Goal: Task Accomplishment & Management: Manage account settings

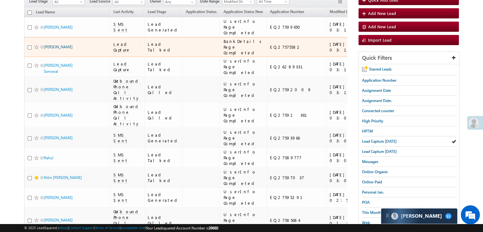
scroll to position [64, 0]
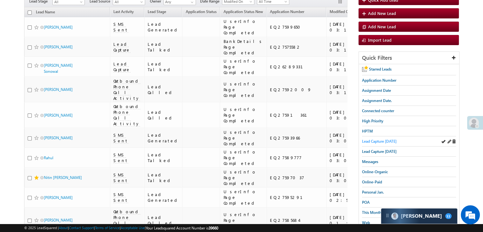
click at [388, 140] on span "Lead Capture [DATE]" at bounding box center [379, 141] width 35 height 5
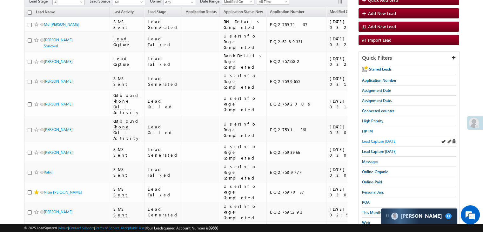
click at [383, 141] on span "Lead Capture [DATE]" at bounding box center [379, 141] width 35 height 5
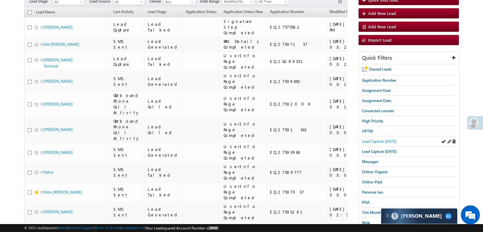
click at [371, 139] on span "Lead Capture [DATE]" at bounding box center [379, 141] width 35 height 5
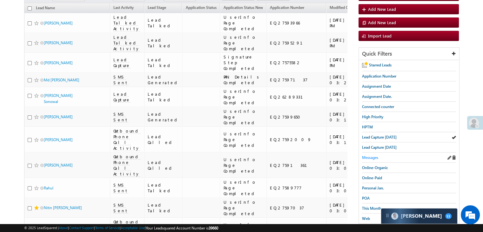
scroll to position [159, 0]
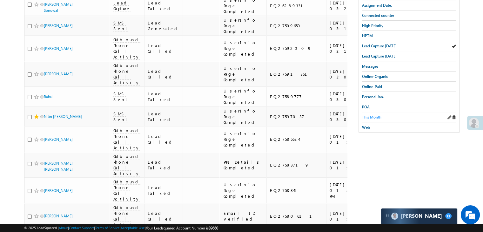
click at [370, 115] on span "This Month" at bounding box center [371, 117] width 19 height 5
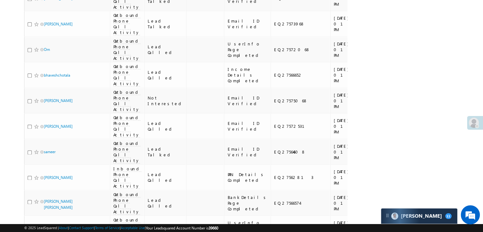
scroll to position [794, 0]
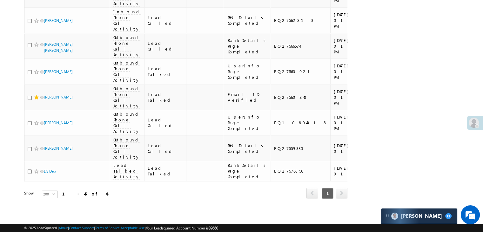
scroll to position [1239, 0]
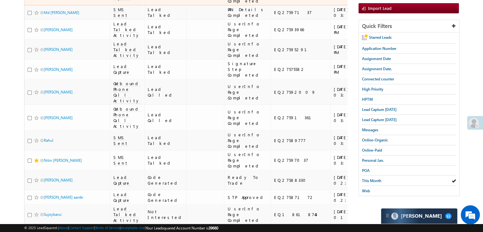
scroll to position [0, 0]
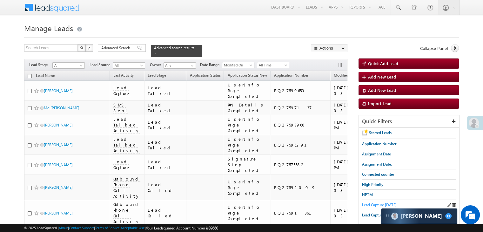
click at [373, 205] on span "Lead Capture [DATE]" at bounding box center [379, 204] width 35 height 5
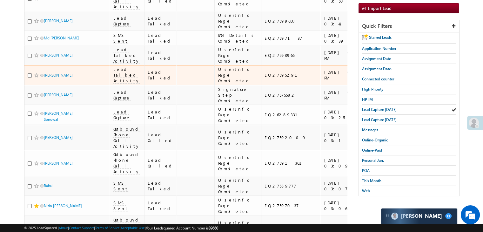
scroll to position [127, 0]
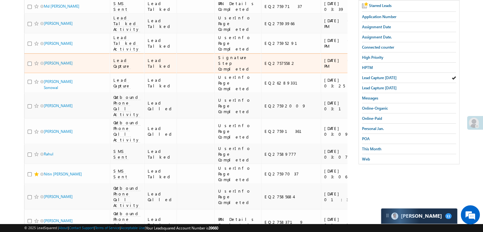
click at [373, 69] on div "https://angelbroking1-pk3em7sa.customui-test.leadsquared.com?leadId=f917c8c1-86…" at bounding box center [392, 63] width 39 height 11
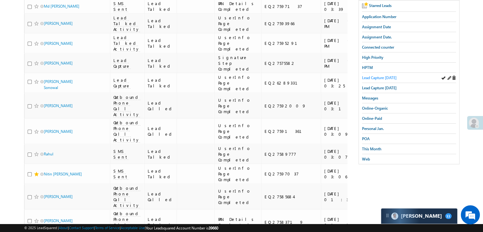
click at [381, 75] on span "Lead Capture [DATE]" at bounding box center [379, 77] width 35 height 5
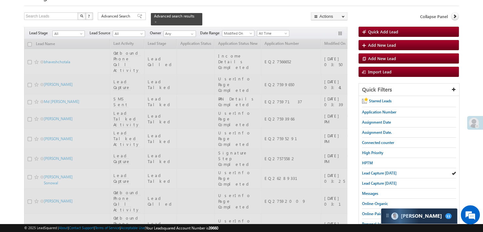
scroll to position [0, 0]
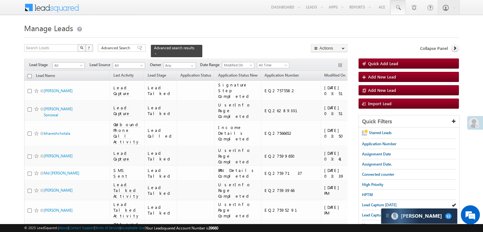
drag, startPoint x: 366, startPoint y: 203, endPoint x: 393, endPoint y: 2, distance: 203.0
click at [366, 203] on span "Lead Capture [DATE]" at bounding box center [379, 204] width 35 height 5
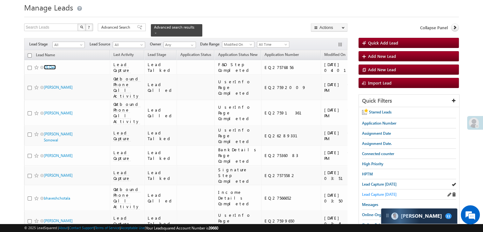
scroll to position [32, 0]
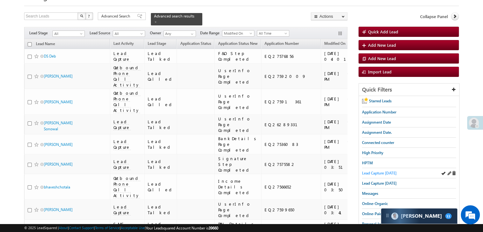
click at [379, 170] on link "Lead Capture [DATE]" at bounding box center [379, 173] width 35 height 6
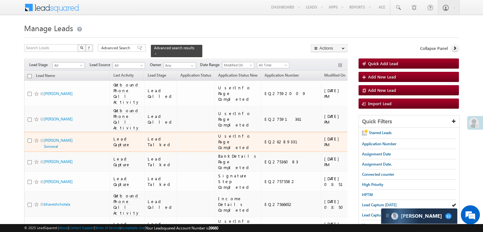
scroll to position [0, 0]
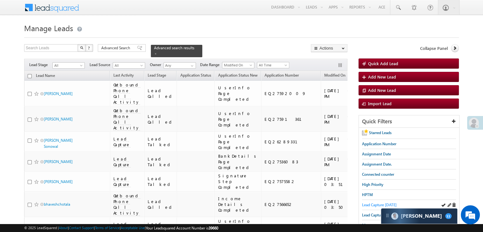
click at [374, 204] on span "Lead Capture [DATE]" at bounding box center [379, 204] width 35 height 5
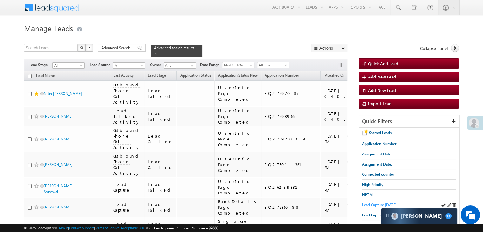
click at [371, 204] on span "Lead Capture [DATE]" at bounding box center [379, 204] width 35 height 5
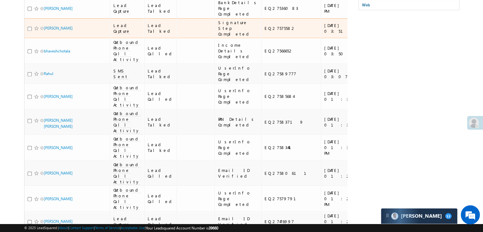
scroll to position [286, 0]
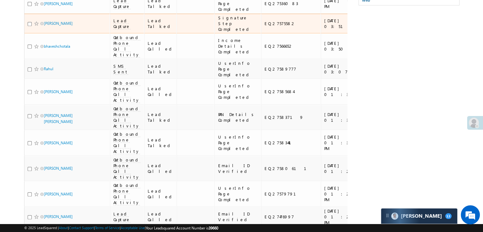
click at [373, 29] on div "https://angelbroking1-pk3em7sa.customui-test.leadsquared.com?leadId=f917c8c1-86…" at bounding box center [392, 23] width 39 height 11
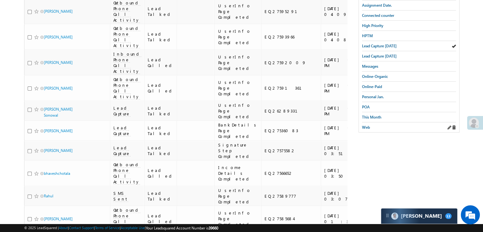
scroll to position [64, 0]
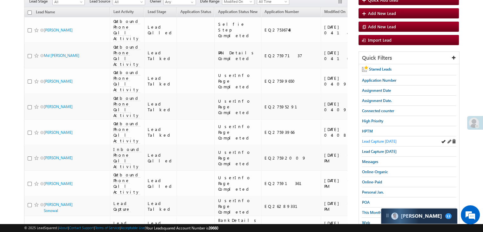
click at [380, 140] on span "Lead Capture [DATE]" at bounding box center [379, 141] width 35 height 5
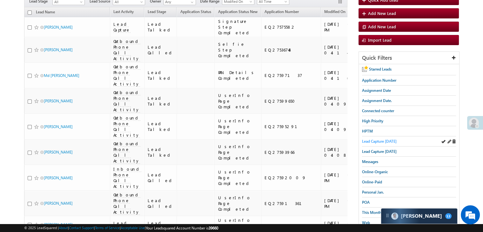
click at [385, 142] on span "Lead Capture [DATE]" at bounding box center [379, 141] width 35 height 5
click at [391, 139] on span "Lead Capture [DATE]" at bounding box center [379, 141] width 35 height 5
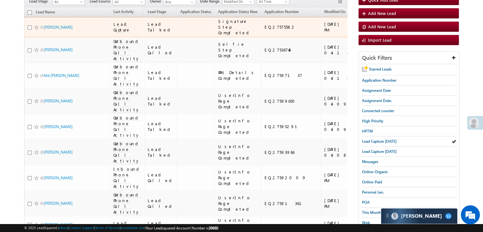
click at [373, 33] on div "https://angelbroking1-pk3em7sa.customui-test.leadsquared.com?leadId=f917c8c1-86…" at bounding box center [392, 26] width 39 height 11
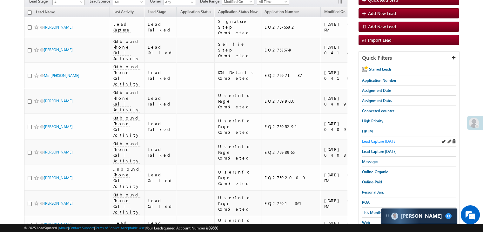
click at [380, 142] on span "Lead Capture [DATE]" at bounding box center [379, 141] width 35 height 5
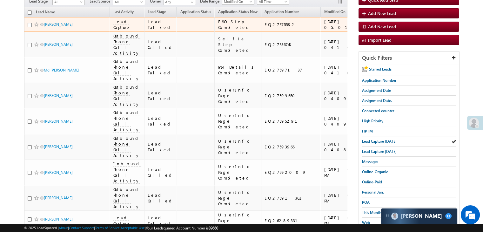
scroll to position [0, 0]
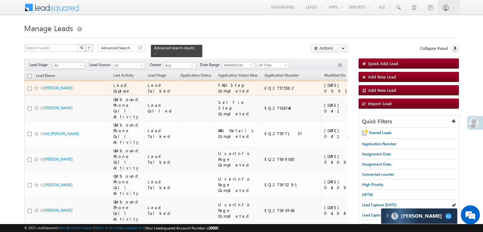
click at [373, 94] on div "https://angelbroking1-pk3em7sa.customui-test.leadsquared.com?leadId=f917c8c1-86…" at bounding box center [392, 87] width 39 height 11
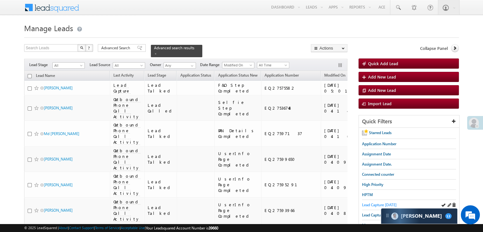
click at [371, 203] on span "Lead Capture [DATE]" at bounding box center [379, 204] width 35 height 5
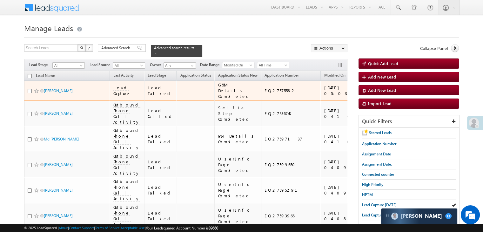
click at [373, 96] on div "https://angelbroking1-pk3em7sa.customui-test.leadsquared.com?leadId=f917c8c1-86…" at bounding box center [392, 90] width 39 height 11
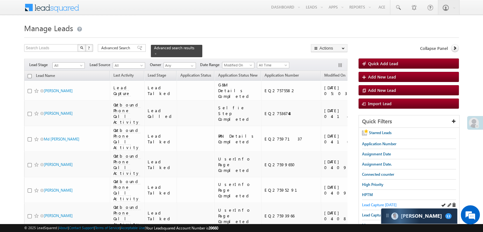
click at [389, 202] on span "Lead Capture [DATE]" at bounding box center [379, 204] width 35 height 5
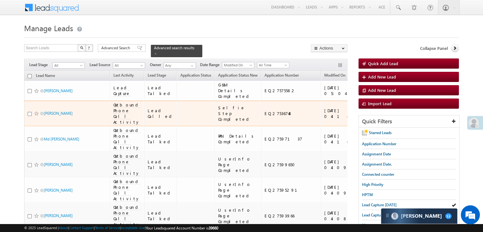
click at [373, 119] on div "https://angelbroking1-pk3em7sa.customui-test.leadsquared.com?leadId=9946a556-03…" at bounding box center [392, 113] width 39 height 11
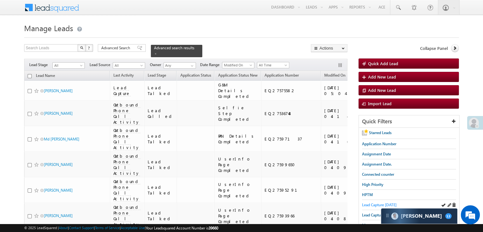
click at [380, 202] on span "Lead Capture [DATE]" at bounding box center [379, 204] width 35 height 5
click at [368, 202] on span "Lead Capture [DATE]" at bounding box center [379, 204] width 35 height 5
click at [380, 204] on span "Lead Capture [DATE]" at bounding box center [379, 204] width 35 height 5
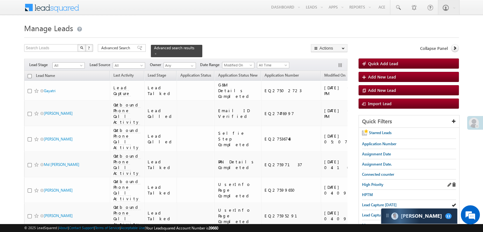
scroll to position [32, 0]
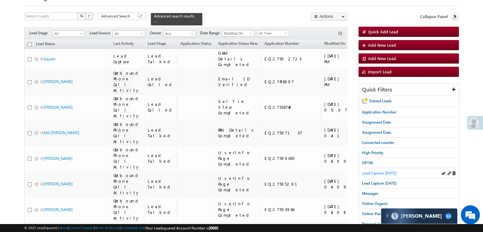
click at [376, 172] on span "Lead Capture [DATE]" at bounding box center [379, 173] width 35 height 5
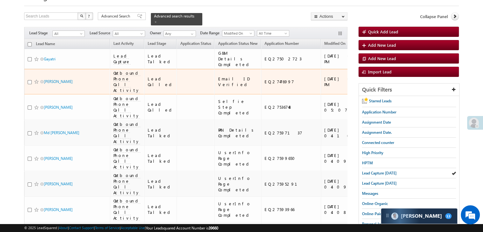
scroll to position [0, 0]
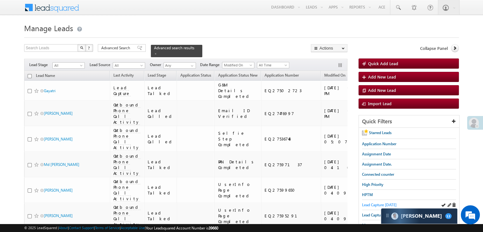
click at [370, 204] on span "Lead Capture [DATE]" at bounding box center [379, 204] width 35 height 5
click at [373, 202] on span "Lead Capture [DATE]" at bounding box center [379, 204] width 35 height 5
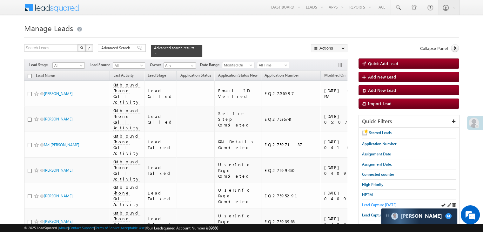
click at [365, 202] on span "Lead Capture [DATE]" at bounding box center [379, 204] width 35 height 5
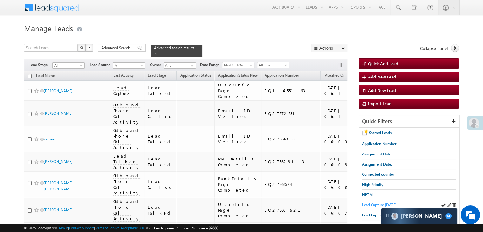
click at [366, 205] on span "Lead Capture [DATE]" at bounding box center [379, 204] width 35 height 5
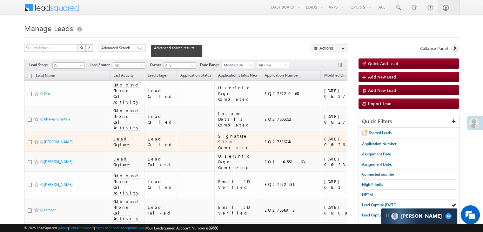
click at [373, 147] on div "https://angelbroking1-pk3em7sa.customui-test.leadsquared.com?leadId=9946a556-03…" at bounding box center [392, 141] width 39 height 11
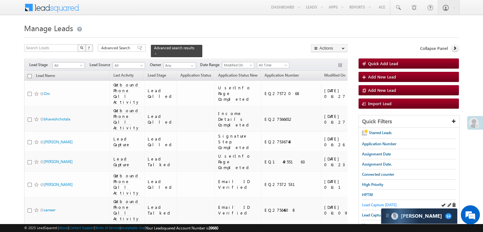
click at [379, 205] on span "Lead Capture [DATE]" at bounding box center [379, 204] width 35 height 5
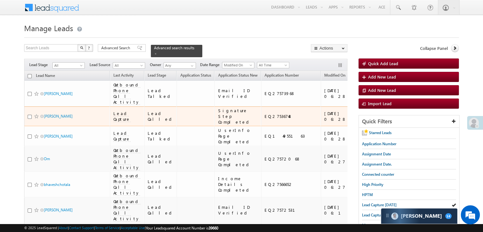
click at [373, 122] on div "https://angelbroking1-pk3em7sa.customui-test.leadsquared.com?leadId=9946a556-03…" at bounding box center [392, 116] width 39 height 11
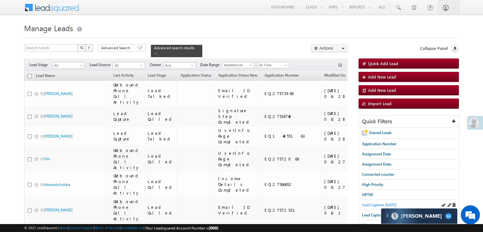
click at [374, 203] on span "Lead Capture [DATE]" at bounding box center [379, 204] width 35 height 5
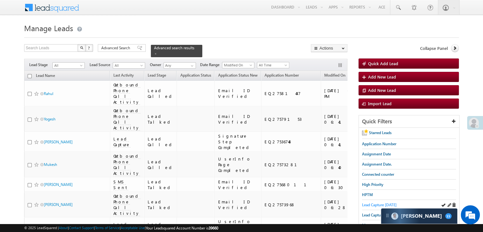
click at [370, 205] on span "Lead Capture [DATE]" at bounding box center [379, 204] width 35 height 5
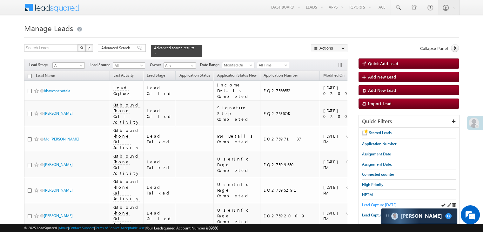
click at [366, 203] on span "Lead Capture [DATE]" at bounding box center [379, 204] width 35 height 5
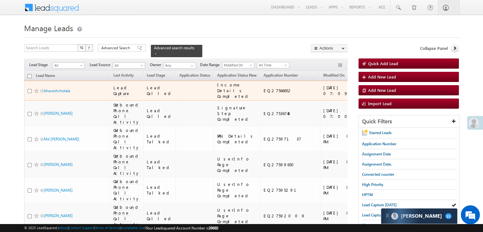
click at [372, 96] on div "https://angelbroking1-pk3em7sa.customui-test.leadsquared.com?leadId=9a52cb64-f3…" at bounding box center [391, 90] width 39 height 11
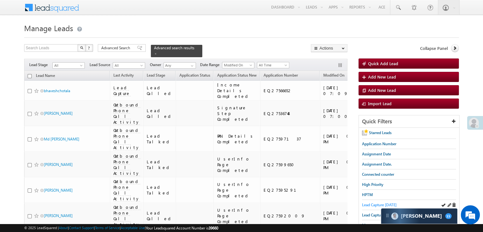
click at [369, 206] on span "Lead Capture [DATE]" at bounding box center [379, 204] width 35 height 5
click at [366, 204] on span "Lead Capture [DATE]" at bounding box center [379, 204] width 35 height 5
click at [371, 202] on span "Lead Capture [DATE]" at bounding box center [379, 204] width 35 height 5
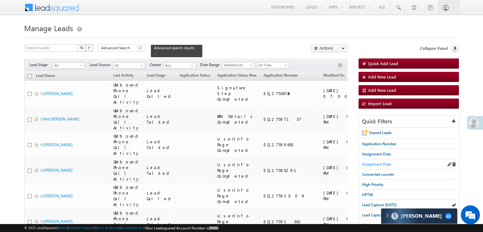
click at [380, 164] on span "Assignment Date." at bounding box center [377, 164] width 30 height 5
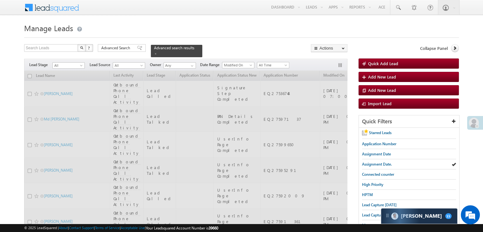
click at [372, 182] on span "High Priority" at bounding box center [372, 184] width 21 height 5
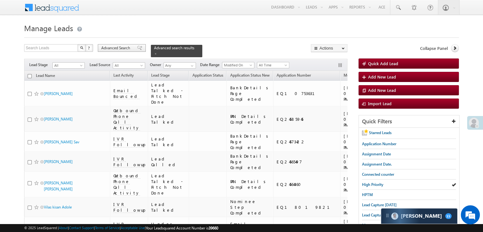
click at [137, 50] on span at bounding box center [139, 48] width 5 height 4
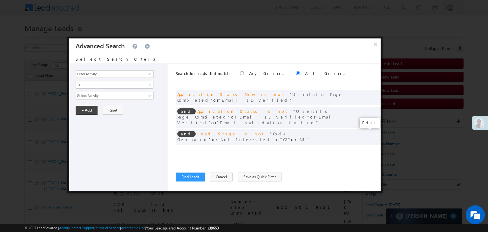
click at [365, 148] on span at bounding box center [366, 150] width 4 height 4
click at [100, 107] on input "07/01/25" at bounding box center [94, 107] width 37 height 8
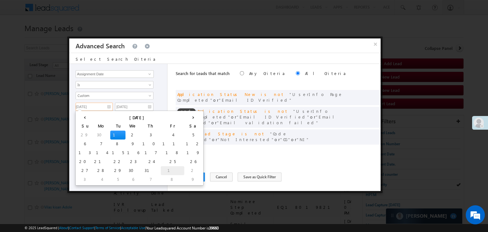
click at [161, 170] on td "1" at bounding box center [173, 170] width 24 height 9
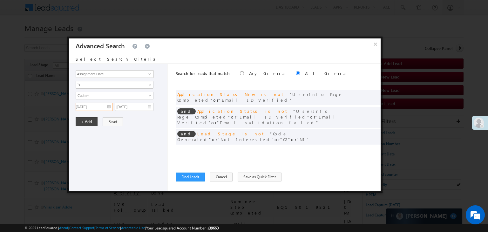
click at [101, 104] on input "[DATE]" at bounding box center [94, 107] width 37 height 8
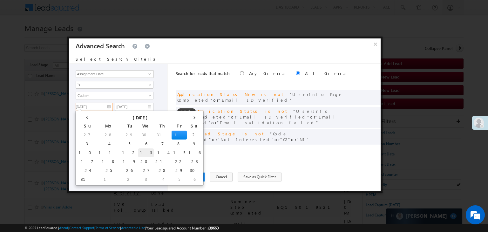
click at [138, 153] on td "13" at bounding box center [146, 152] width 16 height 9
type input "08/13/25"
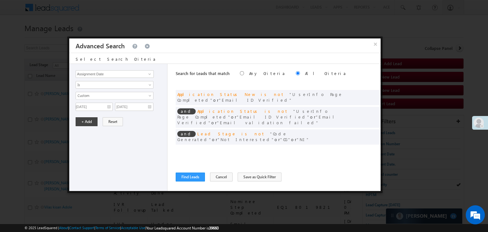
click at [143, 110] on div "Lead Activity Task Sales Group Prospect Id WA Last Message Timestamp 4th Day Di…" at bounding box center [118, 127] width 99 height 127
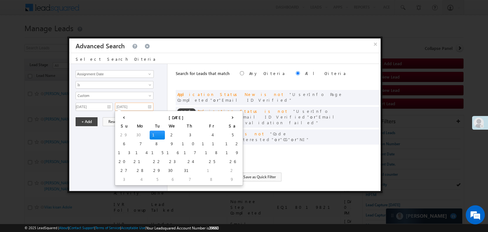
click at [145, 105] on input "07/01/25" at bounding box center [134, 107] width 38 height 8
click at [224, 112] on th "›" at bounding box center [233, 117] width 18 height 10
click at [226, 153] on td "16" at bounding box center [233, 152] width 15 height 9
type input "08/16/25"
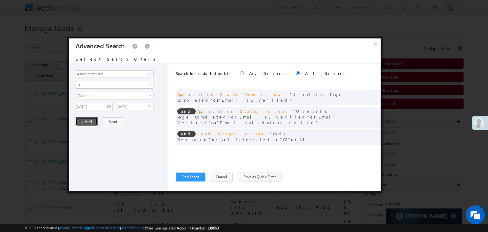
click at [93, 121] on button "+ Add" at bounding box center [87, 121] width 22 height 9
click at [205, 178] on button "Find Leads" at bounding box center [190, 177] width 29 height 9
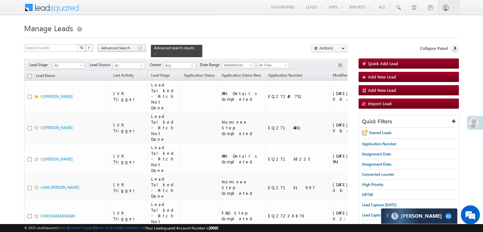
click at [132, 48] on span "Advanced Search" at bounding box center [116, 48] width 31 height 6
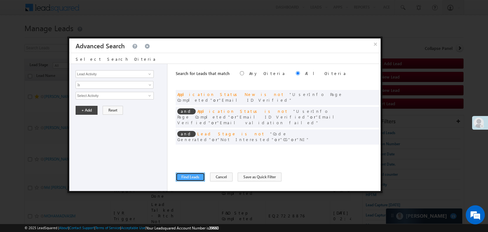
click at [194, 174] on button "Find Leads" at bounding box center [190, 177] width 29 height 9
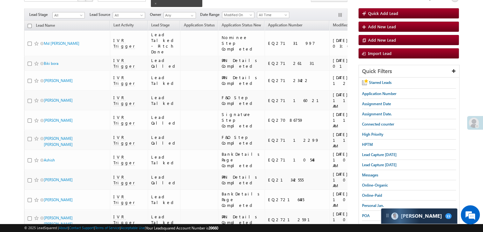
scroll to position [18, 0]
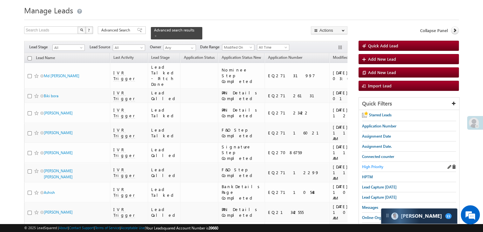
click at [381, 164] on span "High Priority" at bounding box center [372, 166] width 21 height 5
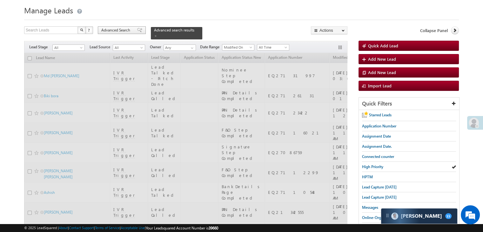
click at [131, 28] on span "Advanced Search" at bounding box center [116, 30] width 31 height 6
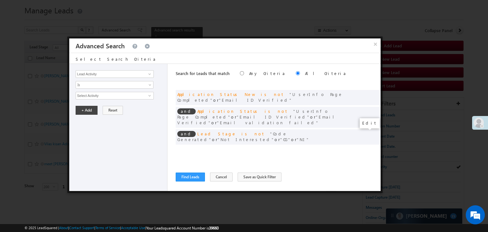
click at [366, 148] on span at bounding box center [366, 150] width 4 height 4
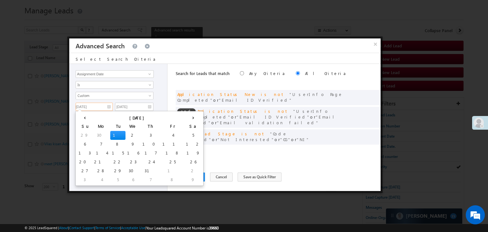
click at [101, 106] on input "07/01/25" at bounding box center [94, 107] width 37 height 8
click at [184, 116] on th "›" at bounding box center [193, 117] width 18 height 10
click at [138, 162] on td "20" at bounding box center [146, 162] width 16 height 9
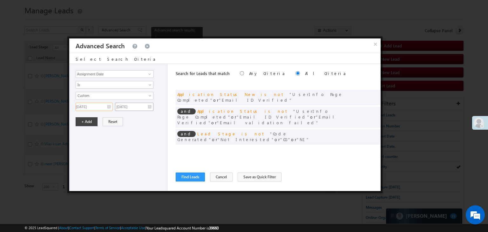
type input "08/20/25"
click at [141, 106] on input "07/01/25" at bounding box center [134, 107] width 38 height 8
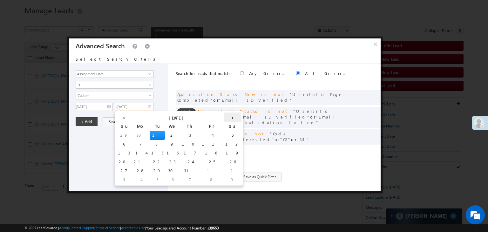
click at [224, 117] on th "›" at bounding box center [233, 117] width 18 height 10
click at [178, 160] on td "20" at bounding box center [186, 162] width 16 height 9
type input "08/20/25"
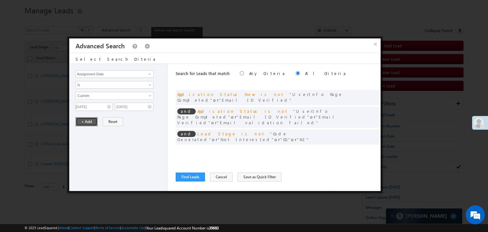
click at [88, 121] on button "+ Add" at bounding box center [87, 121] width 22 height 9
click at [194, 178] on button "Find Leads" at bounding box center [190, 177] width 29 height 9
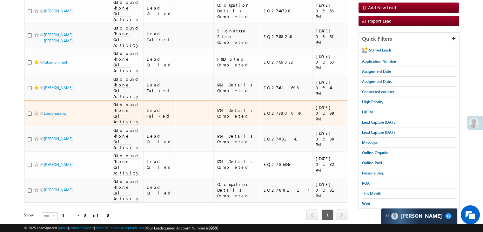
scroll to position [69, 0]
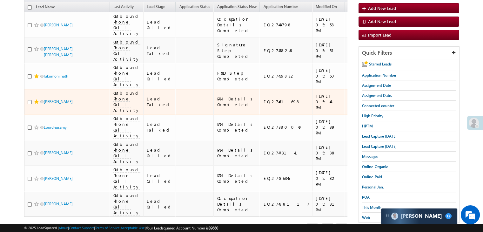
click at [30, 104] on input "checkbox" at bounding box center [30, 102] width 4 height 4
checkbox input "true"
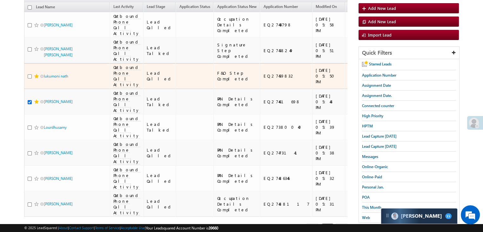
click at [30, 78] on input "checkbox" at bounding box center [30, 76] width 4 height 4
checkbox input "true"
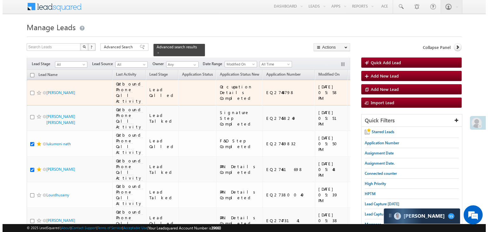
scroll to position [0, 0]
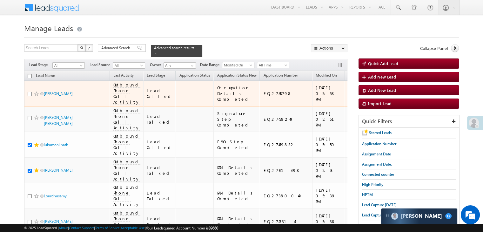
click at [30, 96] on input "checkbox" at bounding box center [30, 94] width 4 height 4
checkbox input "true"
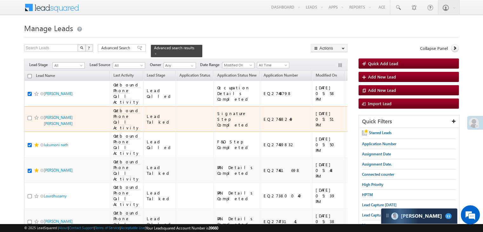
click at [28, 120] on input "checkbox" at bounding box center [30, 118] width 4 height 4
checkbox input "true"
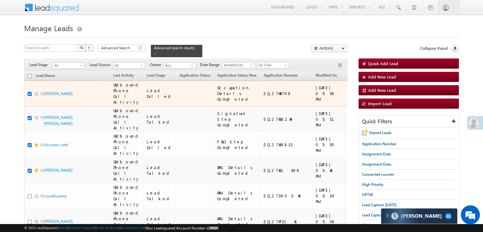
click at [28, 95] on input "checkbox" at bounding box center [30, 94] width 4 height 4
checkbox input "false"
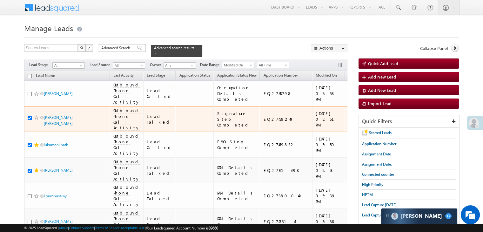
click at [349, 125] on div "https://angelbroking1-pk3em7sa.customui-test.leadsquared.com?leadId=653bfeff-a4…" at bounding box center [373, 118] width 49 height 11
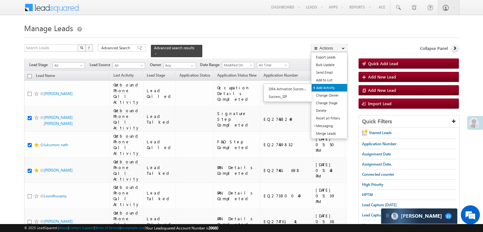
click at [329, 88] on link "Add Activity" at bounding box center [330, 88] width 36 height 8
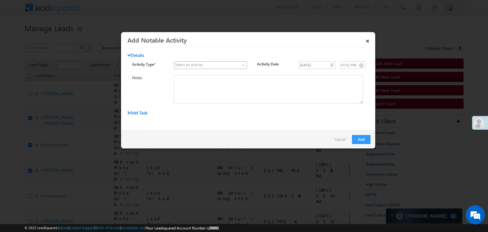
click at [243, 66] on span at bounding box center [244, 66] width 5 height 5
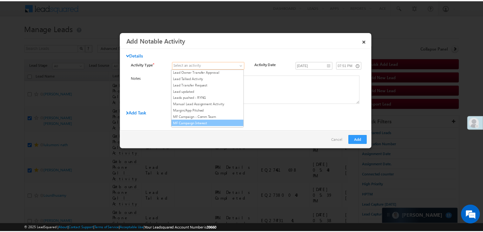
scroll to position [413, 0]
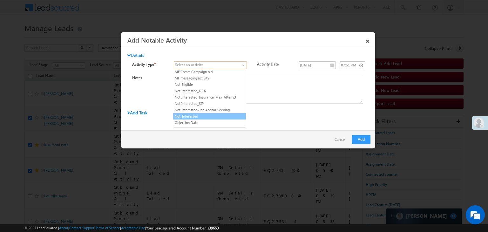
click at [202, 113] on link "Not_Interested" at bounding box center [209, 116] width 73 height 6
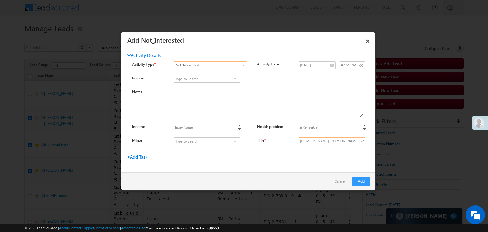
click at [333, 140] on input "Banwari lal bairwa - Not_Interested" at bounding box center [332, 141] width 67 height 8
click at [333, 140] on input "Title *" at bounding box center [332, 141] width 67 height 8
type input "na"
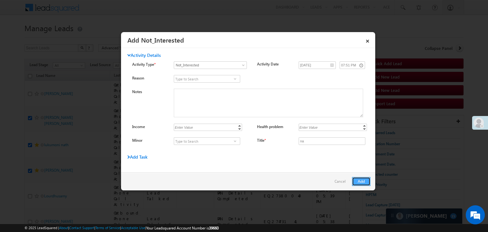
click at [364, 182] on button "Add" at bounding box center [361, 181] width 18 height 9
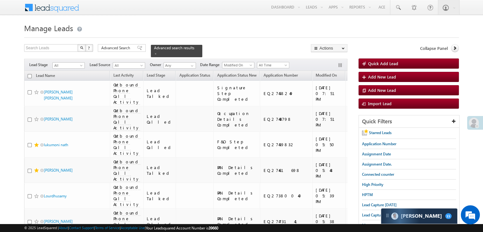
click at [457, 47] on icon at bounding box center [455, 48] width 4 height 4
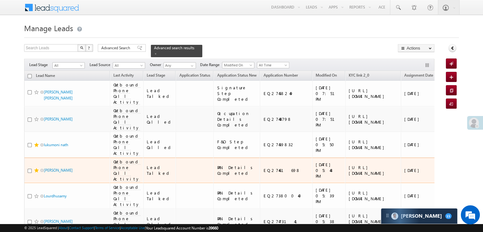
scroll to position [64, 0]
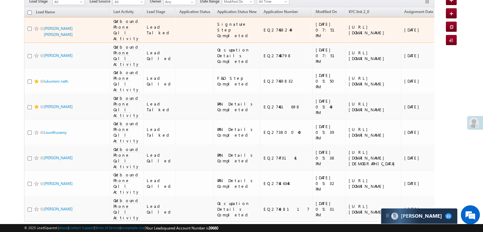
click at [264, 32] on div "EQ27458249" at bounding box center [286, 30] width 46 height 6
copy div "EQ27458249"
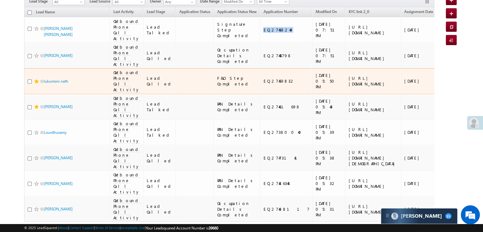
click at [263, 84] on div "EQ27459832" at bounding box center [286, 81] width 46 height 6
copy div "EQ27459832"
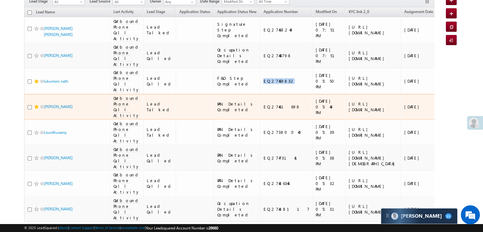
click at [268, 110] on div "EQ27461698" at bounding box center [286, 107] width 46 height 6
copy div "EQ27461698"
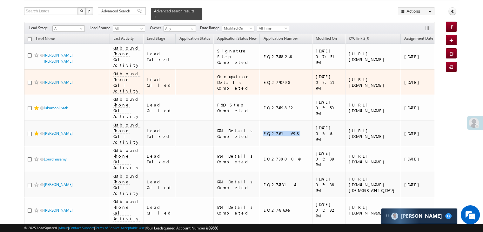
scroll to position [0, 0]
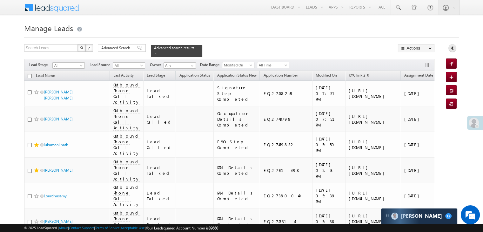
click at [451, 49] on icon at bounding box center [453, 48] width 4 height 4
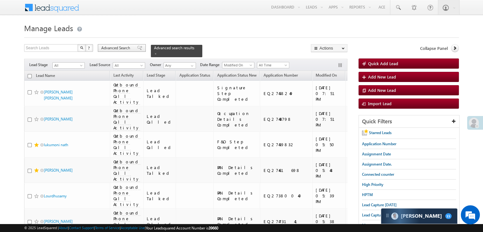
click at [118, 48] on span "Advanced Search" at bounding box center [116, 48] width 31 height 6
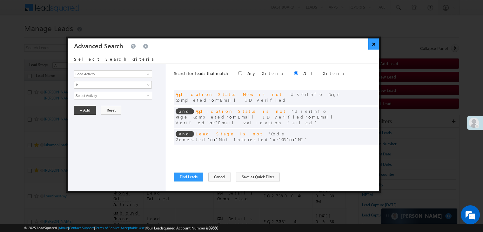
click at [373, 43] on button "×" at bounding box center [374, 43] width 10 height 11
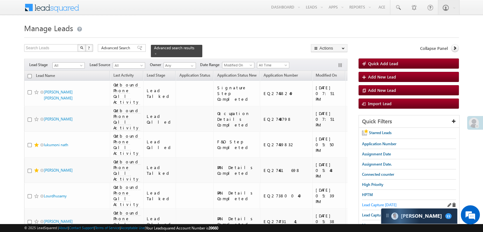
click at [368, 204] on span "Lead Capture [DATE]" at bounding box center [379, 204] width 35 height 5
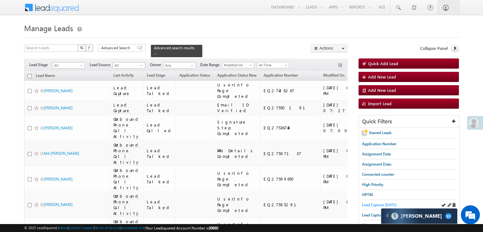
click at [372, 206] on span "Lead Capture [DATE]" at bounding box center [379, 204] width 35 height 5
click at [370, 205] on span "Lead Capture [DATE]" at bounding box center [379, 204] width 35 height 5
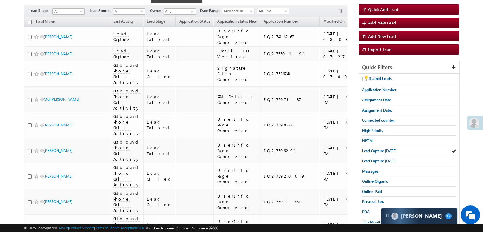
scroll to position [64, 0]
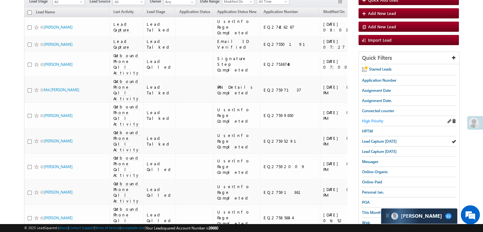
click at [373, 119] on span "High Priority" at bounding box center [372, 121] width 21 height 5
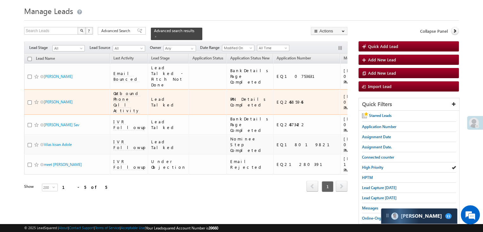
scroll to position [0, 0]
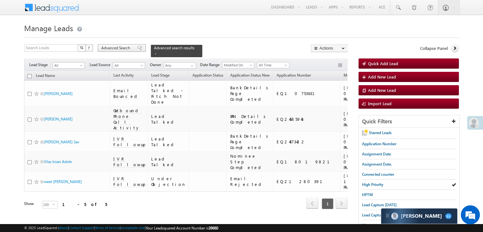
click at [128, 48] on span "Advanced Search" at bounding box center [116, 48] width 31 height 6
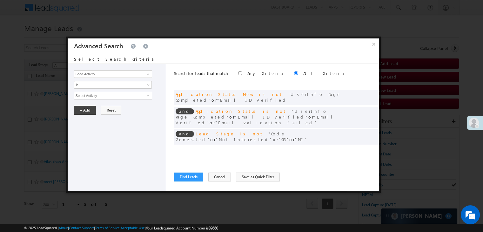
click at [365, 148] on span at bounding box center [364, 150] width 4 height 4
click at [92, 103] on input "07/01/25" at bounding box center [92, 107] width 37 height 8
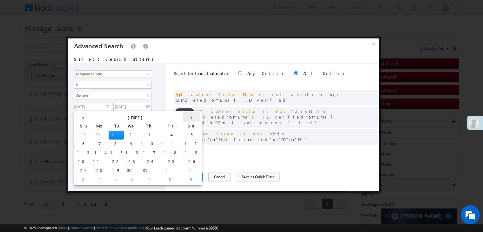
click at [183, 116] on th "›" at bounding box center [192, 117] width 18 height 10
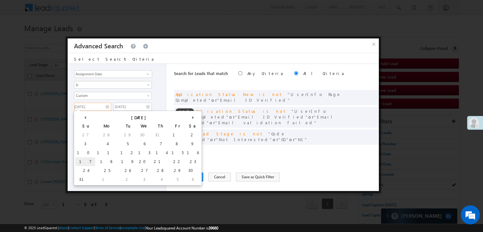
click at [81, 160] on td "17" at bounding box center [85, 161] width 20 height 9
type input "08/17/25"
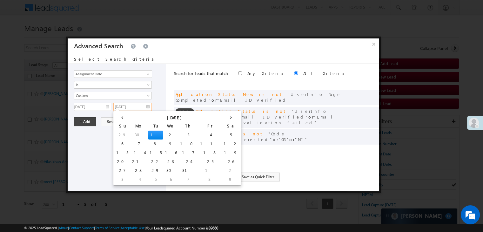
click at [147, 105] on input "07/01/25" at bounding box center [132, 107] width 38 height 8
click at [222, 119] on th "›" at bounding box center [231, 117] width 18 height 10
drag, startPoint x: 146, startPoint y: 160, endPoint x: 142, endPoint y: 159, distance: 4.0
click at [176, 161] on td "20" at bounding box center [184, 161] width 16 height 9
type input "08/20/25"
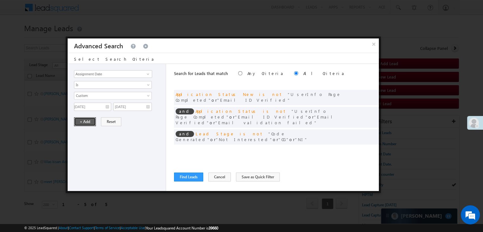
click at [82, 121] on button "+ Add" at bounding box center [85, 121] width 22 height 9
click at [371, 131] on span at bounding box center [372, 133] width 4 height 4
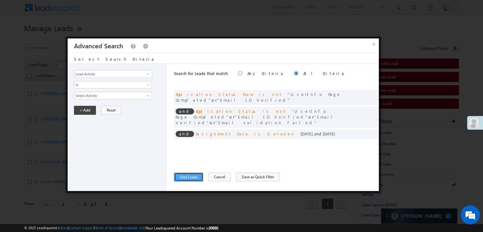
click at [192, 176] on button "Find Leads" at bounding box center [188, 177] width 29 height 9
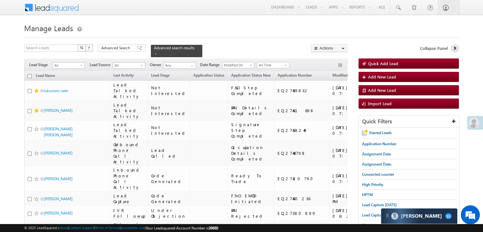
click at [454, 49] on icon at bounding box center [455, 48] width 4 height 4
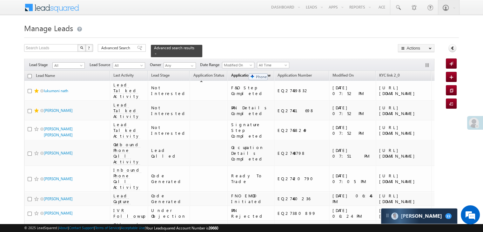
drag, startPoint x: 433, startPoint y: 73, endPoint x: 246, endPoint y: 70, distance: 187.8
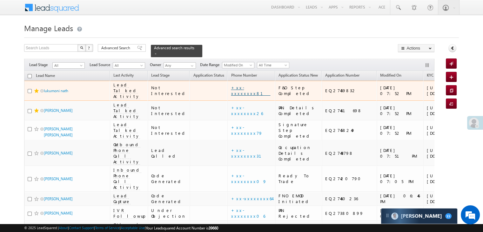
click at [231, 96] on link "+xx-xxxxxxxx81" at bounding box center [250, 90] width 39 height 11
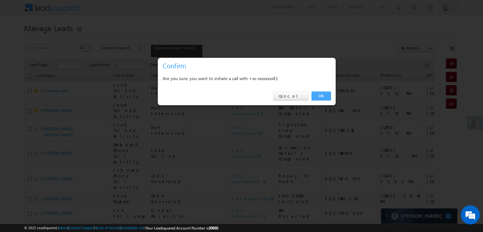
click at [318, 93] on link "OK" at bounding box center [321, 96] width 19 height 9
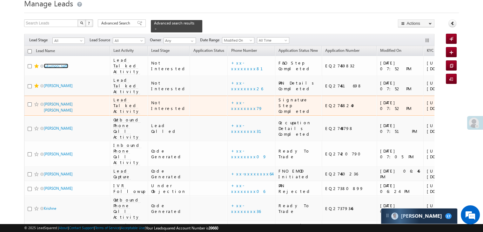
scroll to position [64, 0]
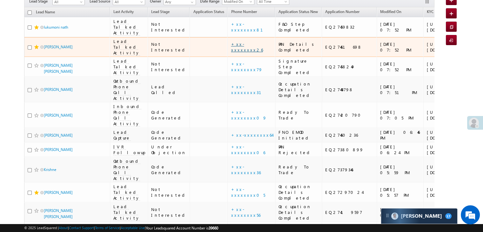
click at [231, 52] on link "+xx-xxxxxxxx26" at bounding box center [247, 46] width 32 height 11
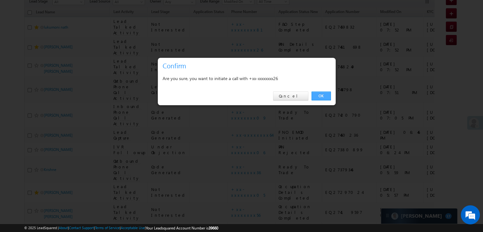
click at [320, 96] on link "OK" at bounding box center [321, 96] width 19 height 9
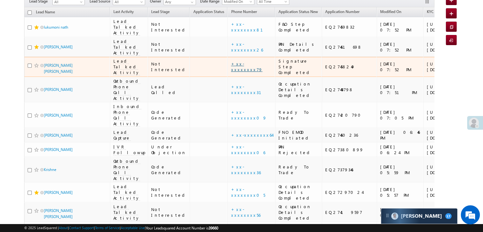
click at [231, 72] on link "+xx-xxxxxxxx79" at bounding box center [246, 66] width 31 height 11
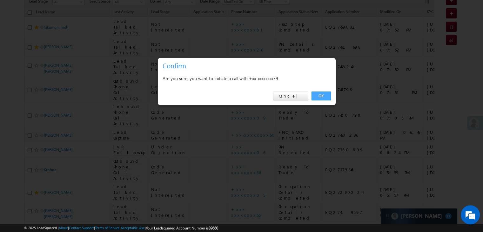
click at [324, 95] on link "OK" at bounding box center [321, 96] width 19 height 9
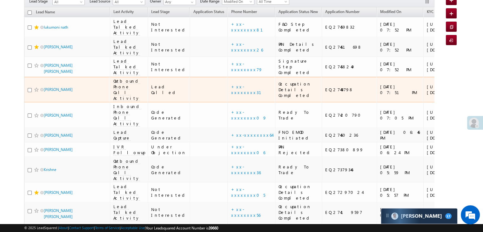
click at [231, 95] on div "+xx-xxxxxxxx31" at bounding box center [251, 89] width 41 height 11
click at [231, 95] on link "+xx-xxxxxxxx31" at bounding box center [250, 89] width 38 height 11
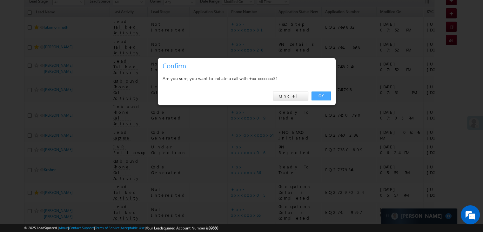
click at [321, 97] on link "OK" at bounding box center [321, 96] width 19 height 9
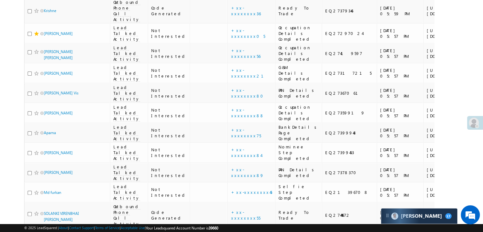
scroll to position [286, 0]
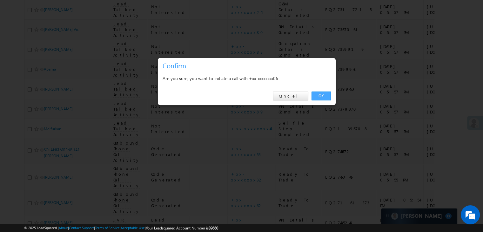
click at [318, 96] on link "OK" at bounding box center [321, 96] width 19 height 9
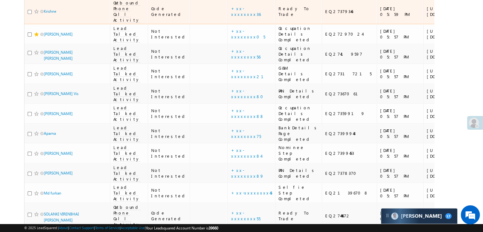
scroll to position [222, 0]
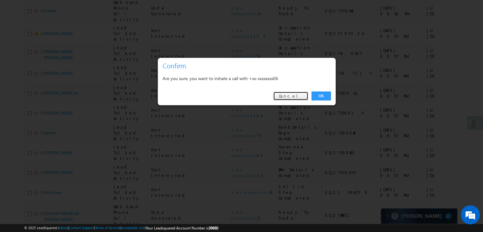
click at [291, 96] on link "Cancel" at bounding box center [290, 96] width 35 height 9
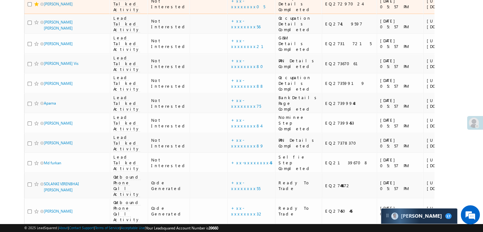
scroll to position [286, 0]
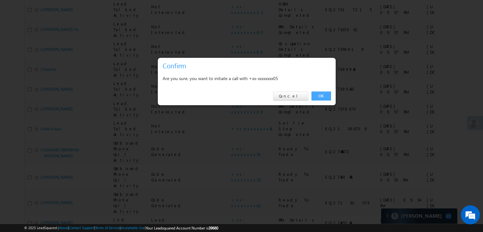
click at [314, 96] on link "OK" at bounding box center [321, 96] width 19 height 9
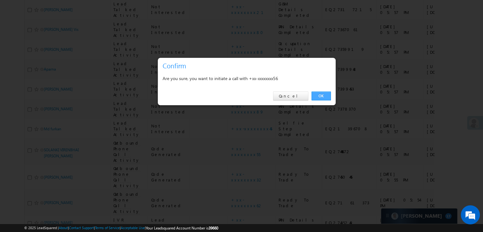
click at [321, 95] on link "OK" at bounding box center [321, 96] width 19 height 9
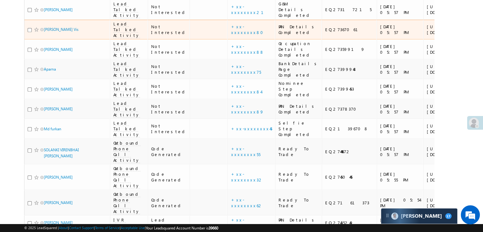
scroll to position [350, 0]
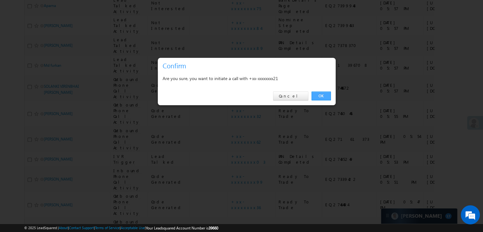
click at [319, 97] on link "OK" at bounding box center [321, 96] width 19 height 9
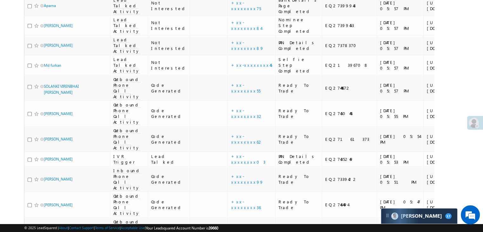
scroll to position [413, 0]
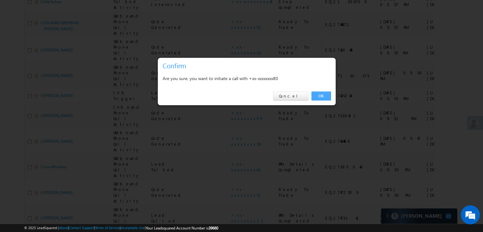
click at [315, 98] on link "OK" at bounding box center [321, 96] width 19 height 9
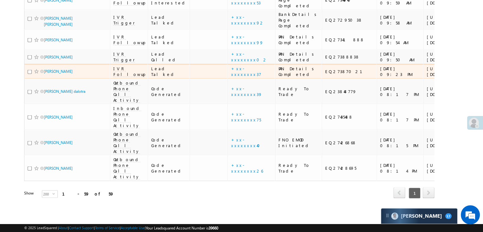
scroll to position [1918, 0]
click at [231, 77] on link "+xx-xxxxxxxx37" at bounding box center [246, 71] width 30 height 11
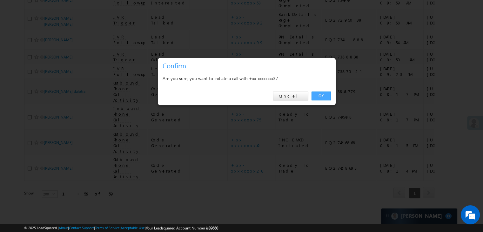
click at [319, 97] on link "OK" at bounding box center [321, 96] width 19 height 9
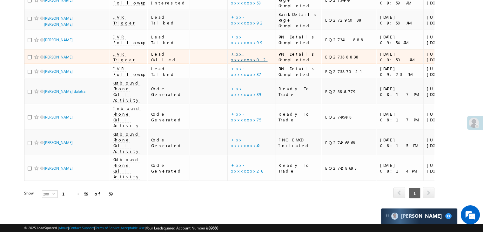
click at [231, 62] on link "+xx-xxxxxxxx02" at bounding box center [249, 56] width 37 height 11
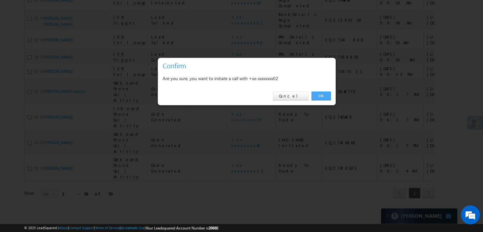
click at [318, 93] on link "OK" at bounding box center [321, 96] width 19 height 9
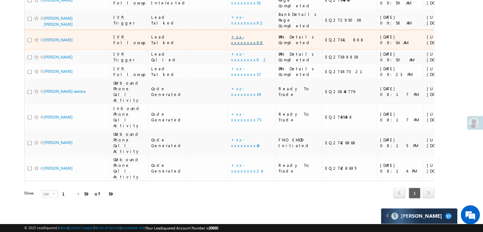
click at [231, 45] on link "+xx-xxxxxxxx99" at bounding box center [247, 39] width 32 height 11
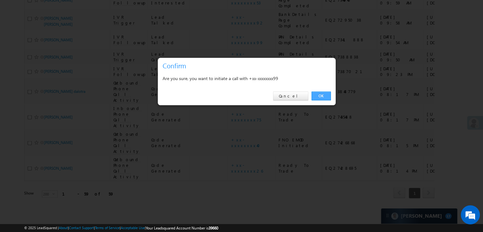
click at [321, 100] on link "OK" at bounding box center [321, 96] width 19 height 9
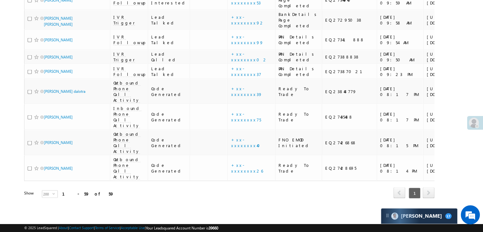
scroll to position [1791, 0]
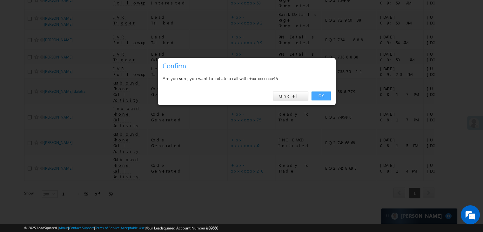
click at [315, 94] on link "OK" at bounding box center [321, 96] width 19 height 9
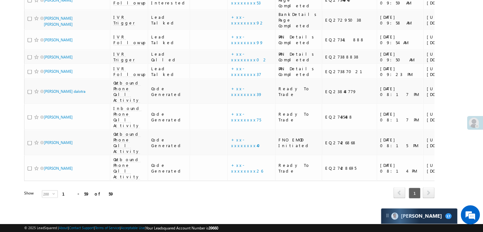
scroll to position [1251, 0]
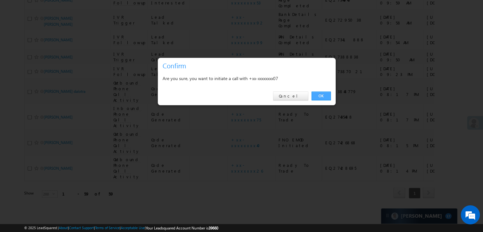
click at [318, 94] on link "OK" at bounding box center [321, 96] width 19 height 9
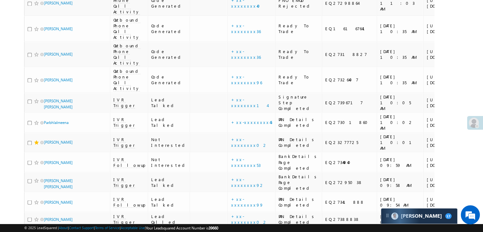
scroll to position [1208, 0]
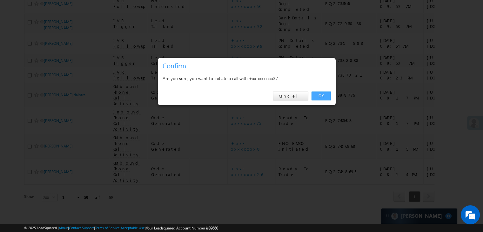
click at [319, 95] on link "OK" at bounding box center [321, 96] width 19 height 9
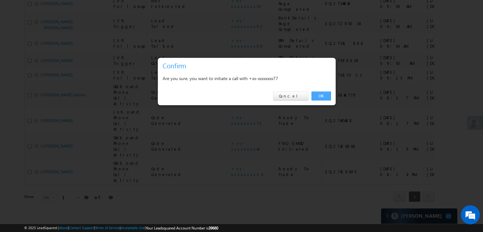
click at [318, 99] on link "OK" at bounding box center [321, 96] width 19 height 9
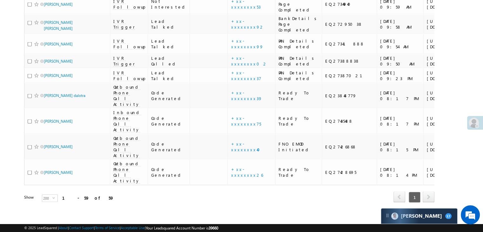
scroll to position [1144, 0]
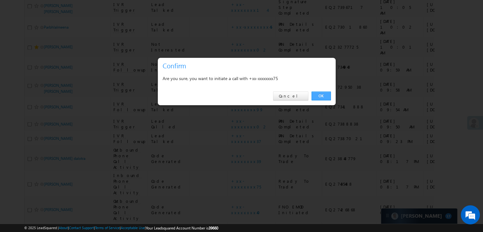
click at [320, 97] on link "OK" at bounding box center [321, 96] width 19 height 9
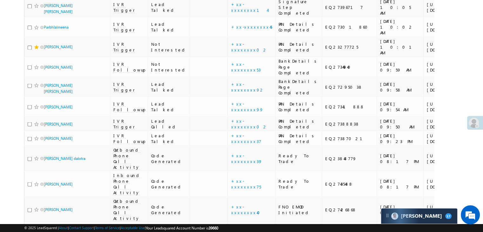
scroll to position [1049, 0]
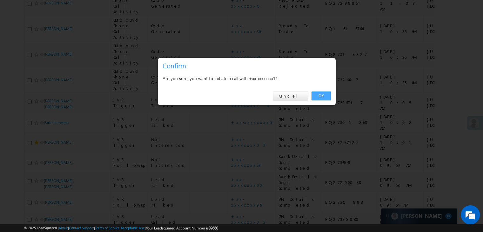
click at [319, 95] on link "OK" at bounding box center [321, 96] width 19 height 9
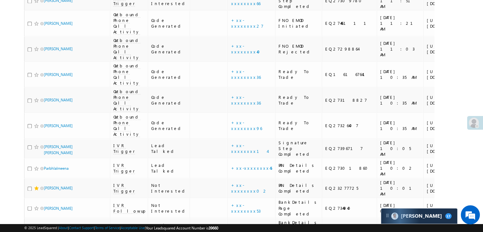
scroll to position [1017, 0]
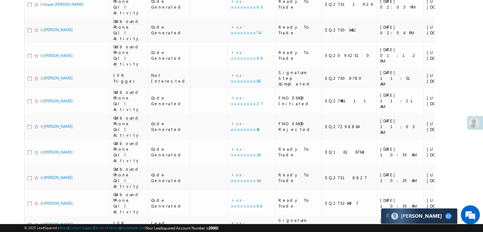
scroll to position [922, 0]
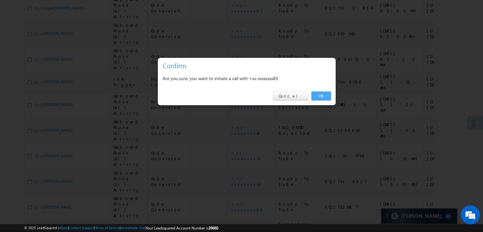
click at [318, 96] on link "OK" at bounding box center [321, 96] width 19 height 9
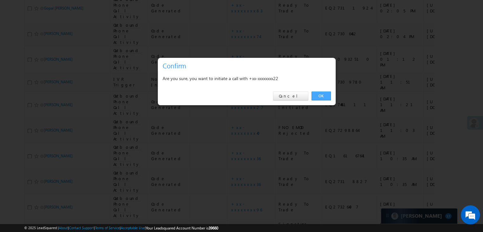
click at [326, 95] on link "OK" at bounding box center [321, 96] width 19 height 9
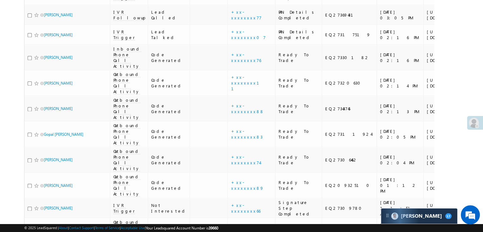
scroll to position [794, 0]
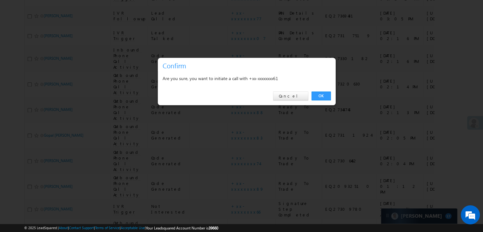
click at [315, 90] on div "OK Cancel" at bounding box center [247, 96] width 178 height 18
click at [316, 96] on link "OK" at bounding box center [321, 96] width 19 height 9
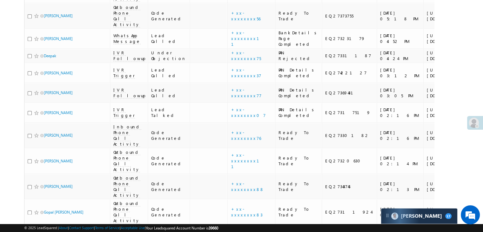
scroll to position [667, 0]
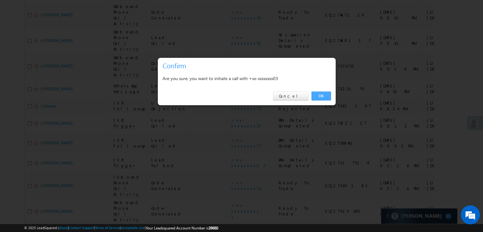
click at [317, 96] on link "OK" at bounding box center [321, 96] width 19 height 9
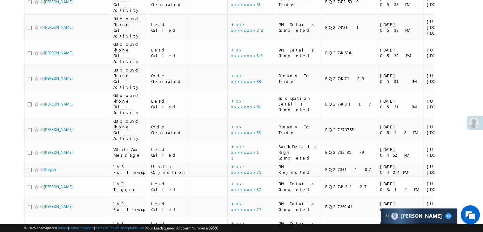
scroll to position [540, 0]
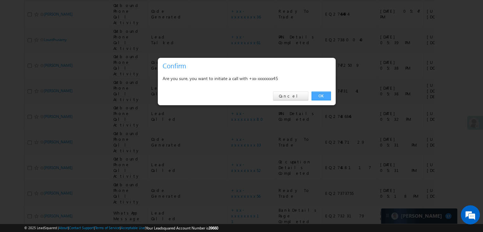
click at [325, 93] on link "OK" at bounding box center [321, 96] width 19 height 9
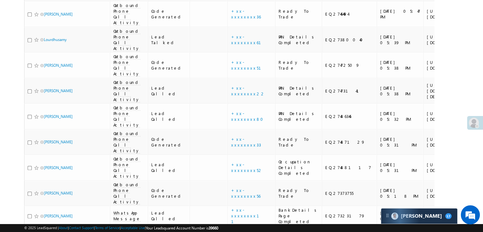
scroll to position [477, 0]
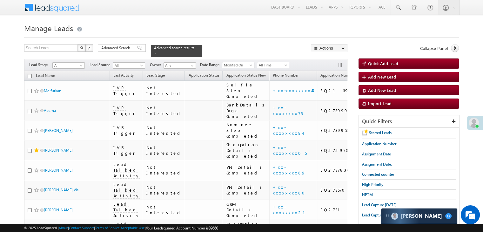
drag, startPoint x: 135, startPoint y: 50, endPoint x: 202, endPoint y: 72, distance: 70.7
click at [135, 50] on div "Advanced Search" at bounding box center [122, 48] width 48 height 8
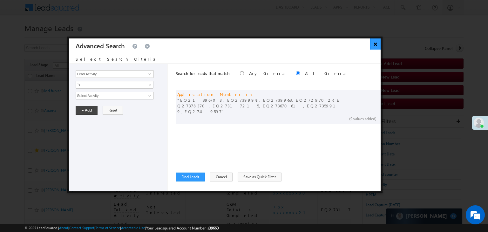
click at [372, 45] on button "×" at bounding box center [375, 43] width 10 height 11
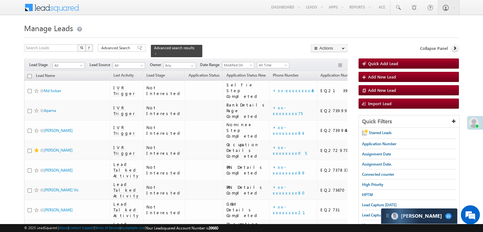
click at [30, 74] on input "checkbox" at bounding box center [30, 76] width 4 height 4
checkbox input "true"
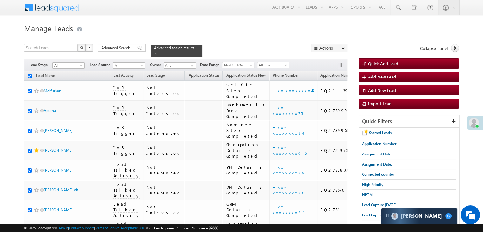
checkbox input "true"
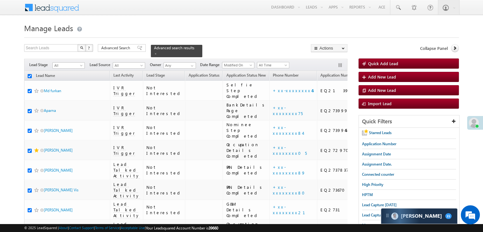
checkbox input "true"
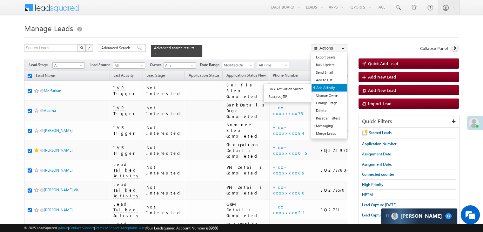
click at [332, 87] on link "Add Activity" at bounding box center [330, 88] width 36 height 8
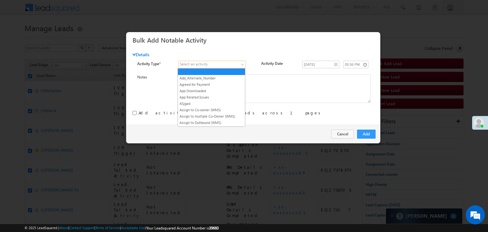
click at [241, 67] on span at bounding box center [243, 65] width 5 height 5
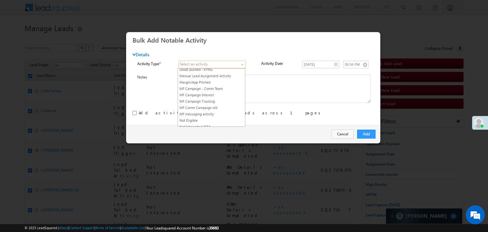
scroll to position [413, 0]
click at [209, 113] on link "Not_Interested" at bounding box center [211, 116] width 67 height 6
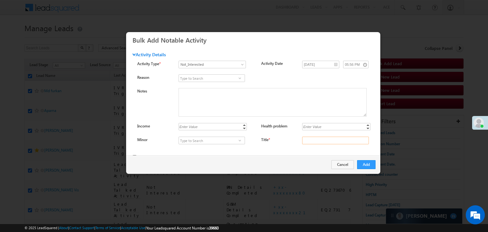
click at [334, 141] on input "Title *" at bounding box center [335, 141] width 67 height 8
type input "na"
click at [371, 164] on button "Add" at bounding box center [366, 164] width 18 height 9
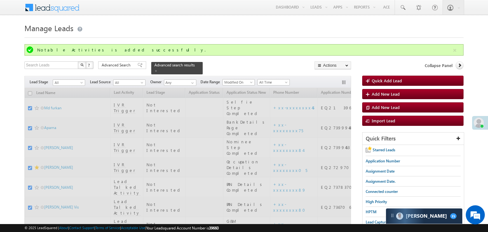
checkbox input "false"
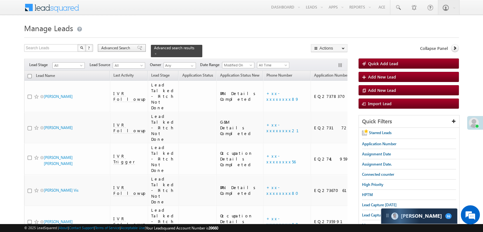
click at [126, 49] on span "Advanced Search" at bounding box center [116, 48] width 31 height 6
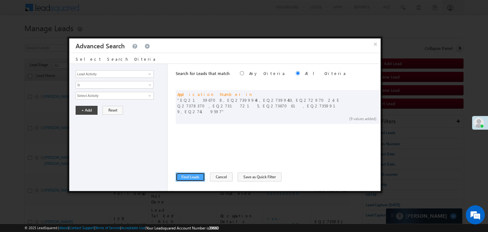
click at [200, 174] on button "Find Leads" at bounding box center [190, 177] width 29 height 9
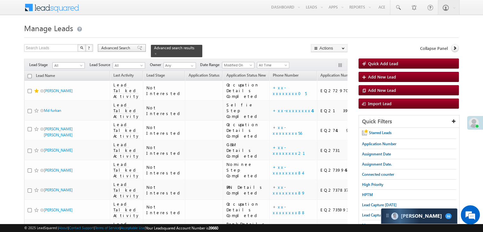
click at [137, 48] on span at bounding box center [139, 48] width 5 height 4
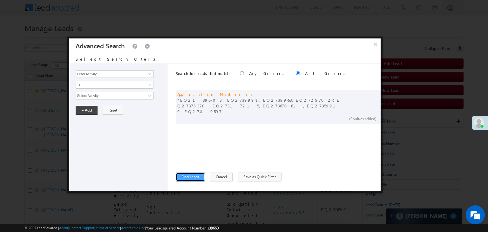
click at [192, 176] on button "Find Leads" at bounding box center [190, 177] width 29 height 9
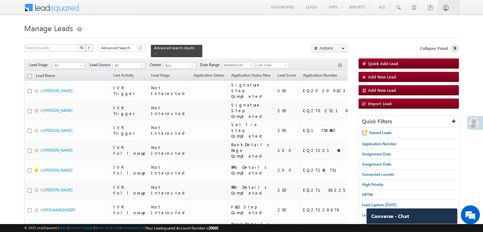
click at [454, 48] on icon at bounding box center [455, 48] width 4 height 4
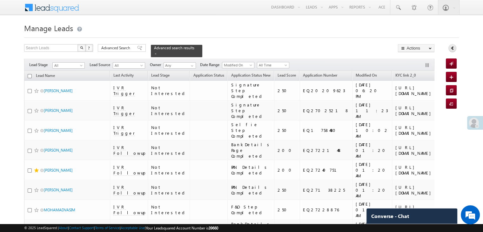
click at [454, 48] on icon at bounding box center [453, 48] width 4 height 4
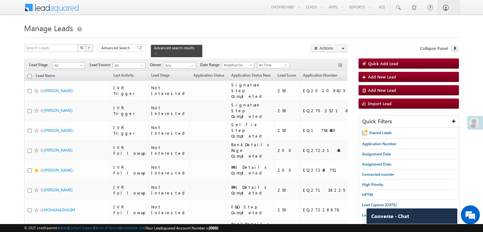
click at [30, 74] on input "checkbox" at bounding box center [30, 76] width 4 height 4
checkbox input "true"
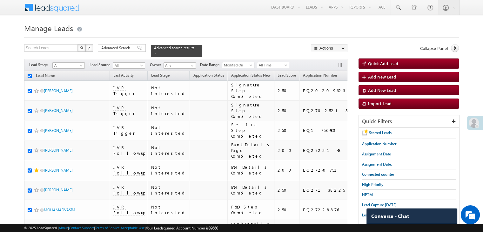
checkbox input "true"
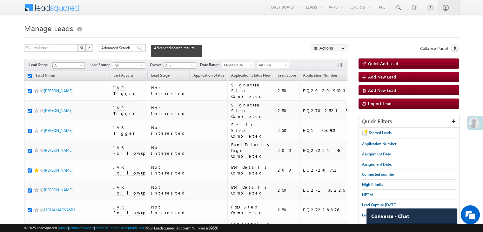
checkbox input "true"
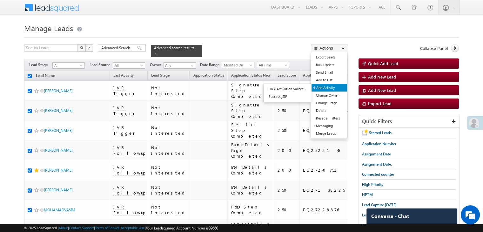
click at [332, 87] on link "Add Activity" at bounding box center [330, 88] width 36 height 8
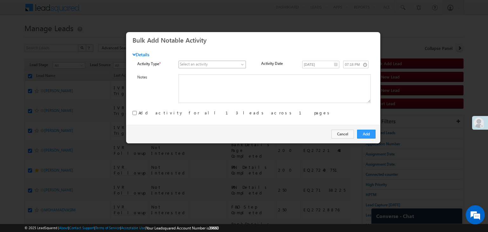
click at [222, 65] on span at bounding box center [209, 65] width 60 height 6
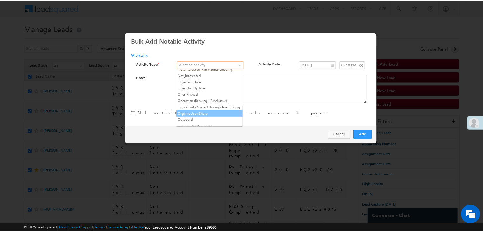
scroll to position [445, 0]
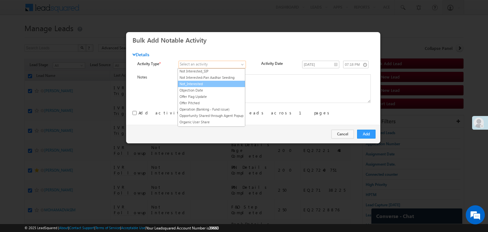
click at [220, 81] on link "Not_Interested" at bounding box center [211, 84] width 67 height 6
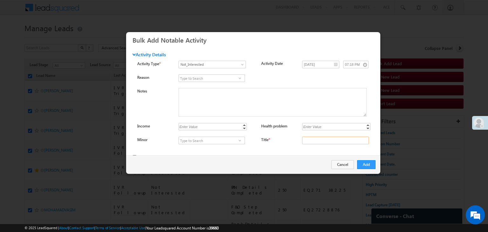
click at [348, 142] on input "Title *" at bounding box center [335, 141] width 67 height 8
type input "na"
click at [365, 163] on button "Add" at bounding box center [366, 164] width 18 height 9
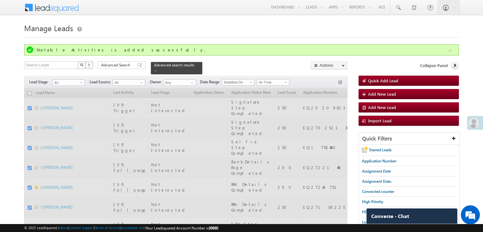
checkbox input "false"
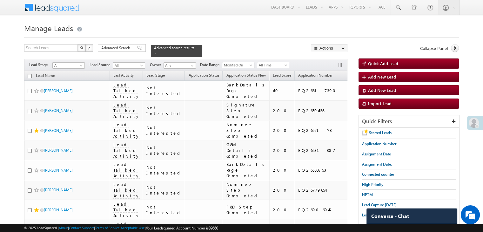
click at [30, 74] on input "checkbox" at bounding box center [30, 76] width 4 height 4
checkbox input "true"
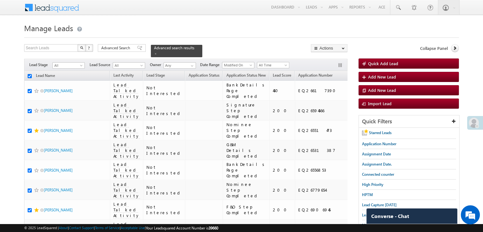
checkbox input "true"
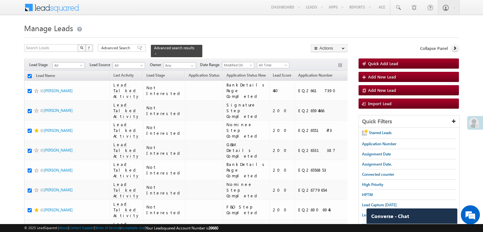
checkbox input "true"
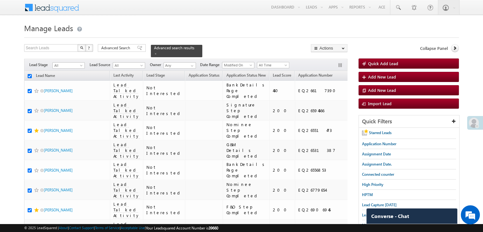
checkbox input "true"
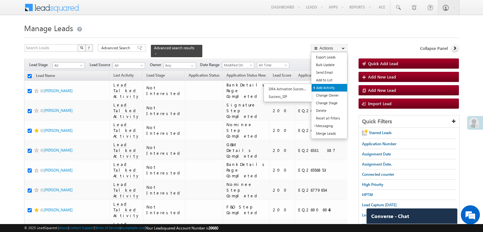
click at [331, 88] on link "Add Activity" at bounding box center [330, 88] width 36 height 8
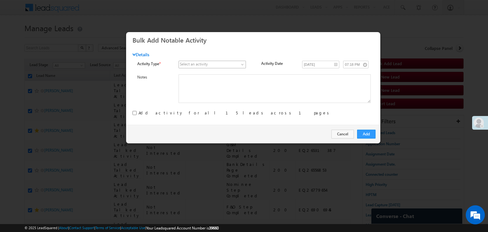
click at [235, 61] on link at bounding box center [212, 65] width 67 height 8
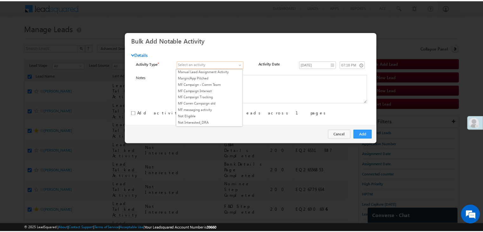
scroll to position [413, 0]
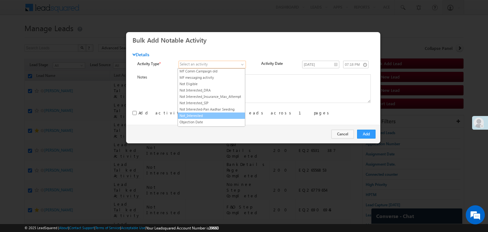
click at [208, 113] on link "Not_Interested" at bounding box center [211, 116] width 67 height 6
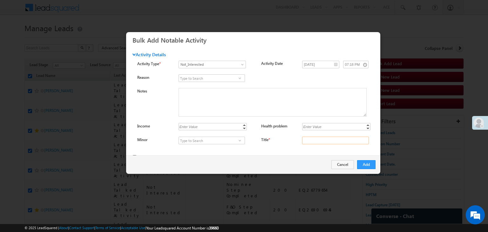
click at [340, 143] on input "Title *" at bounding box center [335, 141] width 67 height 8
type input "na"
click at [364, 164] on button "Add" at bounding box center [366, 164] width 18 height 9
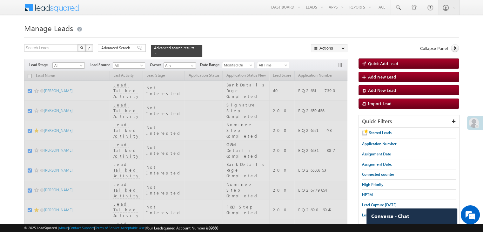
checkbox input "false"
